Goal: Find specific page/section: Find specific page/section

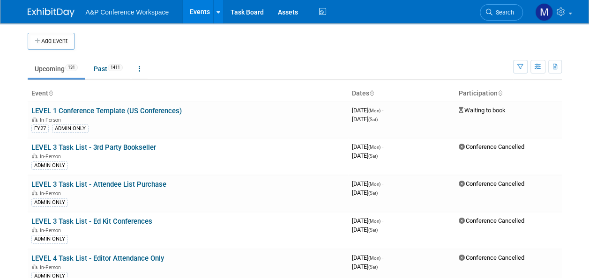
click at [499, 14] on span "Search" at bounding box center [503, 12] width 22 height 7
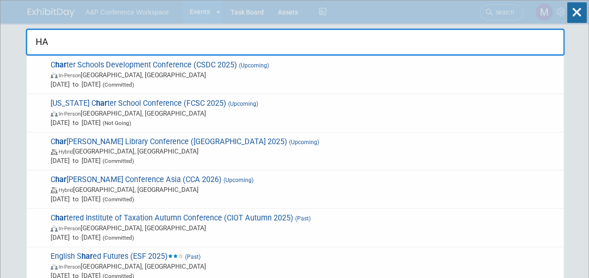
type input "H"
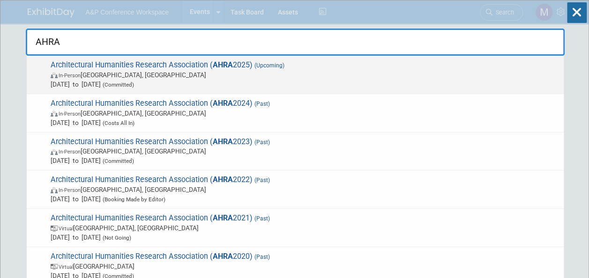
type input "AHRA"
click at [220, 64] on strong "AHRA" at bounding box center [223, 64] width 20 height 9
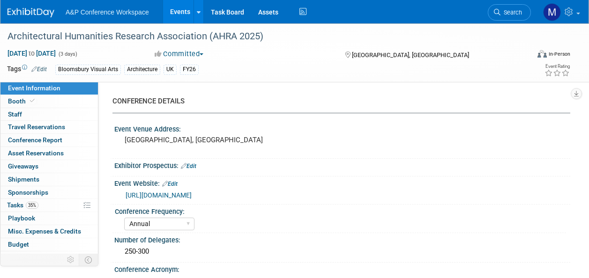
select select "Annual"
select select "Level 2"
select select "In-Person Booth"
select select "Architecture"
select select "Bloomsbury Visual Arts"
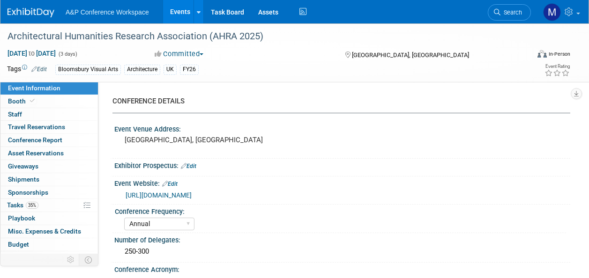
select select "Matt Hambridge"
select select "Carly Bull"
select select "Jack Solloway"
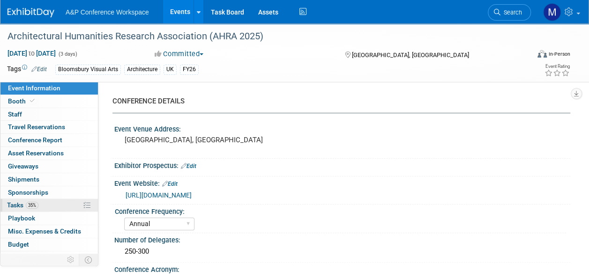
click at [41, 203] on link "35% Tasks 35%" at bounding box center [48, 205] width 97 height 13
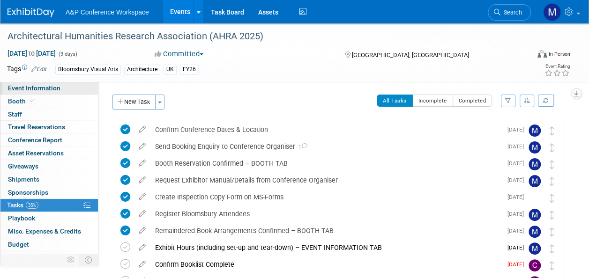
click at [46, 84] on span "Event Information" at bounding box center [34, 87] width 52 height 7
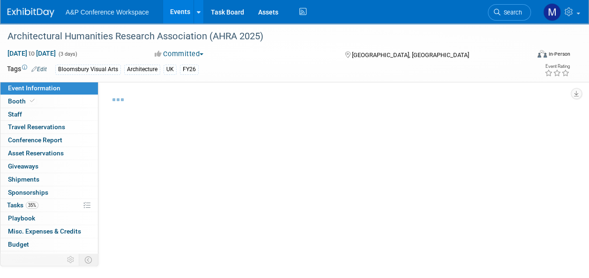
select select "Annual"
select select "Level 2"
select select "In-Person Booth"
select select "Architecture"
select select "Bloomsbury Visual Arts"
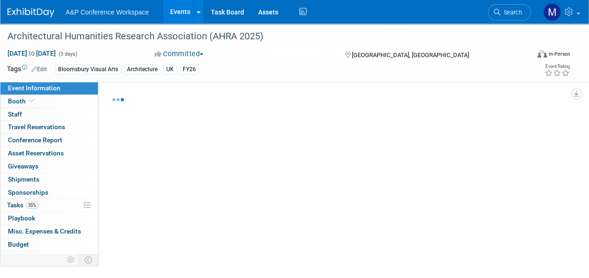
select select "Matt Hambridge"
select select "Carly Bull"
select select "Jack Solloway"
